Goal: Task Accomplishment & Management: Manage account settings

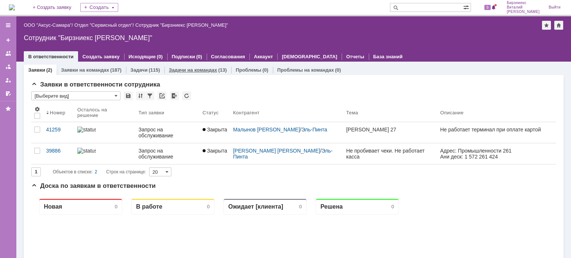
click at [183, 71] on link "Задачи на командах" at bounding box center [193, 70] width 48 height 6
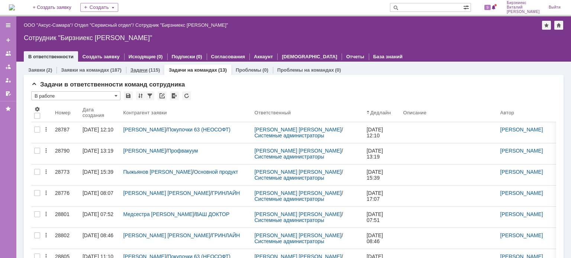
click at [146, 71] on div "Задачи (115)" at bounding box center [145, 70] width 29 height 5
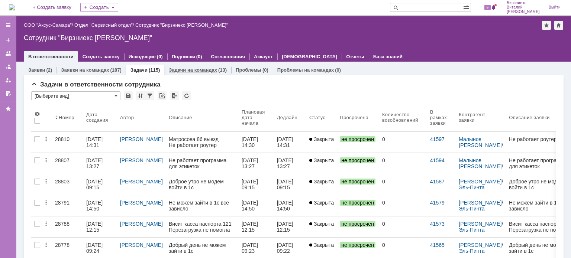
click at [191, 73] on link "Задачи на командах" at bounding box center [193, 70] width 48 height 6
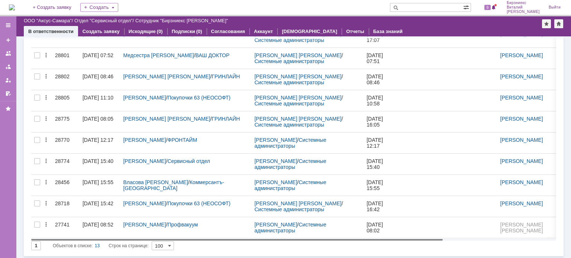
drag, startPoint x: 339, startPoint y: 239, endPoint x: 211, endPoint y: 241, distance: 127.9
click at [214, 250] on body "Идет загрузка, пожалуйста, подождите. На домашнюю + Создать заявку Создать 9 Би…" at bounding box center [285, 129] width 571 height 258
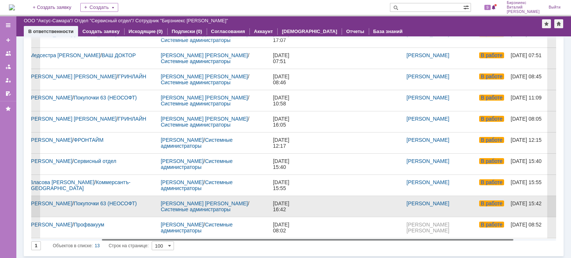
drag, startPoint x: 297, startPoint y: 238, endPoint x: 351, endPoint y: 207, distance: 62.4
click at [370, 235] on body "Идет загрузка, пожалуйста, подождите. На домашнюю + Создать заявку Создать 9 Би…" at bounding box center [285, 129] width 571 height 258
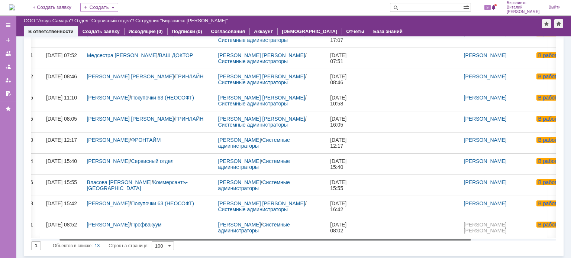
drag, startPoint x: 286, startPoint y: 239, endPoint x: 241, endPoint y: 243, distance: 45.1
click at [241, 243] on body "Идет загрузка, пожалуйста, подождите. На домашнюю + Создать заявку Создать 9 Би…" at bounding box center [285, 129] width 571 height 258
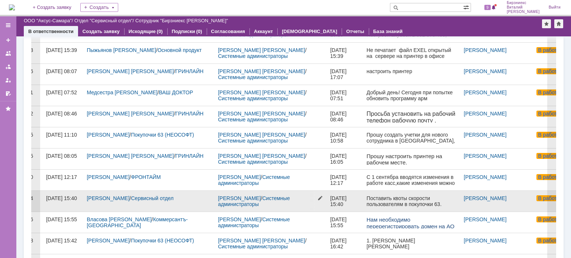
scroll to position [22, 0]
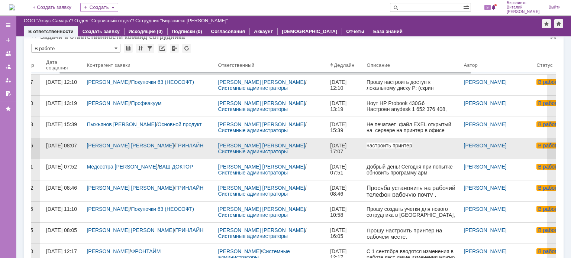
click at [181, 152] on div "Чеканова Татьяна Сергеевна / ГРИНЛАЙН" at bounding box center [149, 148] width 131 height 21
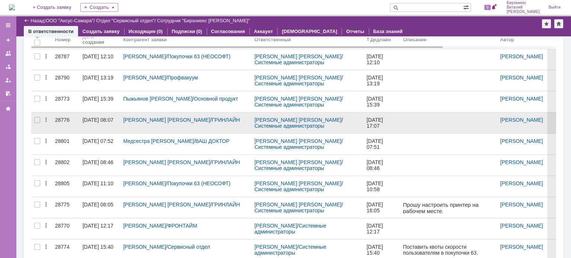
scroll to position [37, 0]
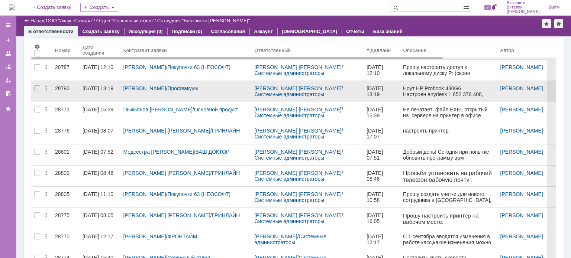
click at [94, 91] on div "01.09.2025 13:19" at bounding box center [98, 89] width 31 height 6
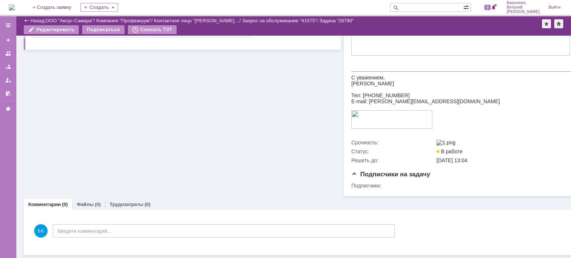
scroll to position [534, 0]
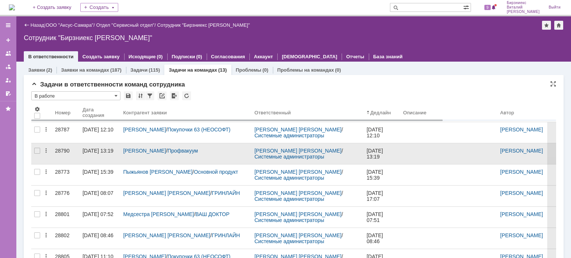
scroll to position [21, 0]
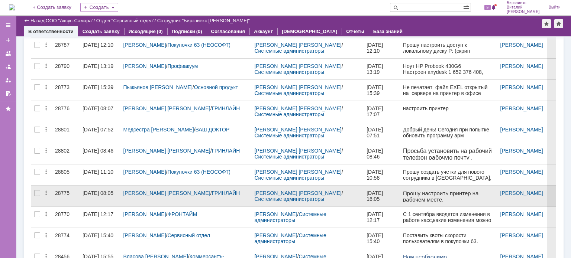
click at [98, 196] on div "[DATE] 08:05" at bounding box center [100, 193] width 35 height 6
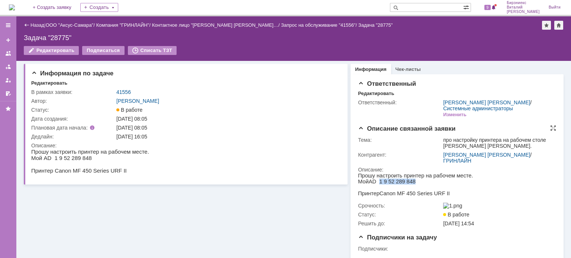
drag, startPoint x: 413, startPoint y: 183, endPoint x: 379, endPoint y: 185, distance: 34.3
click at [379, 185] on p "Прошу настроить принтер на рабочем месте. Мой AD 1 9 52 289 848" at bounding box center [415, 179] width 115 height 12
copy span "1 9 52 289 848"
click at [463, 156] on link "[PERSON_NAME]" at bounding box center [486, 155] width 87 height 6
click at [525, 178] on html "Прошу настроить принтер на рабочем месте. Мой AD 1 9 52 289 848 Принтер Canon M…" at bounding box center [454, 185] width 193 height 24
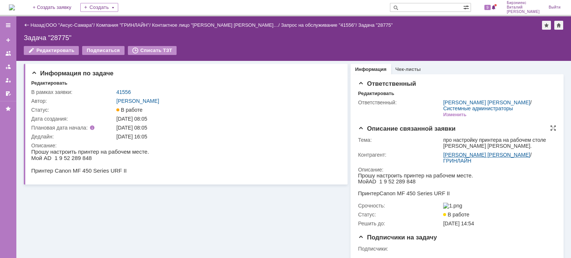
click at [465, 157] on link "[PERSON_NAME]" at bounding box center [486, 155] width 87 height 6
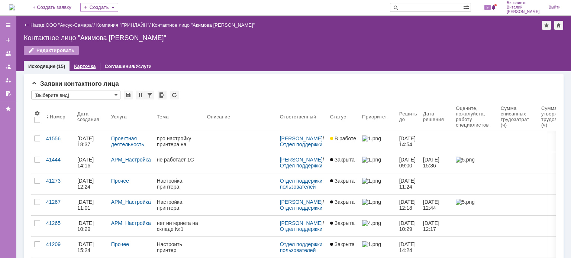
click at [79, 68] on link "Карточка" at bounding box center [85, 67] width 22 height 6
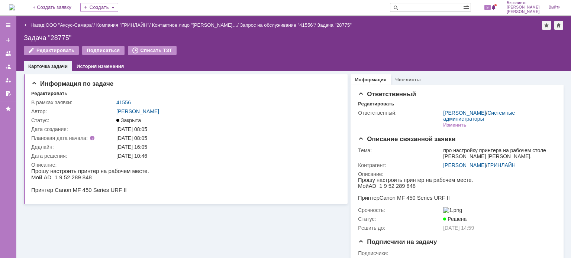
click at [39, 22] on div "Назад | ООО "Аксус-Самара" / Компания "ГРИНЛАЙН" / Контактное лицо "Акимова Окс…" at bounding box center [294, 25] width 540 height 9
click at [41, 24] on link "Назад" at bounding box center [37, 25] width 14 height 6
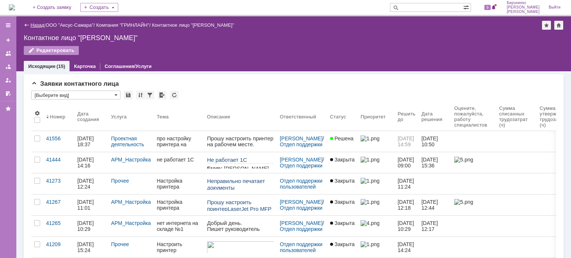
click at [38, 24] on link "Назад" at bounding box center [37, 25] width 14 height 6
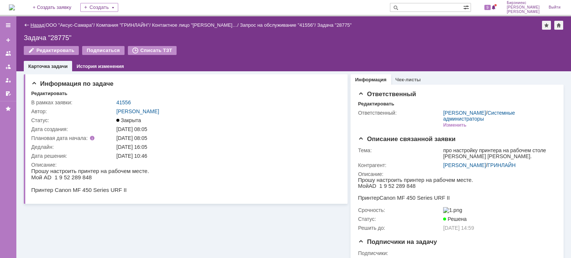
click at [39, 24] on link "Назад" at bounding box center [37, 25] width 14 height 6
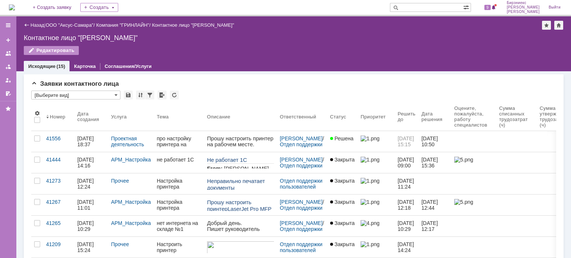
click at [15, 7] on img at bounding box center [12, 7] width 6 height 6
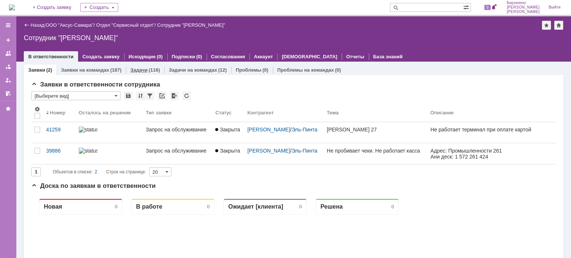
click at [136, 67] on link "Задачи" at bounding box center [139, 70] width 17 height 6
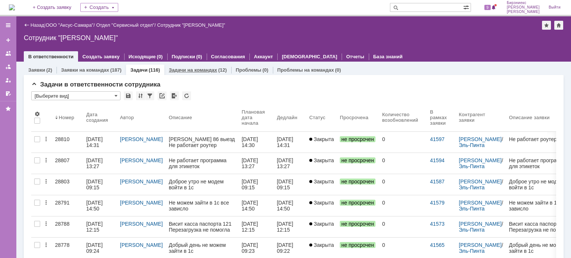
click at [196, 70] on link "Задачи на командах" at bounding box center [193, 70] width 48 height 6
